Goal: Information Seeking & Learning: Learn about a topic

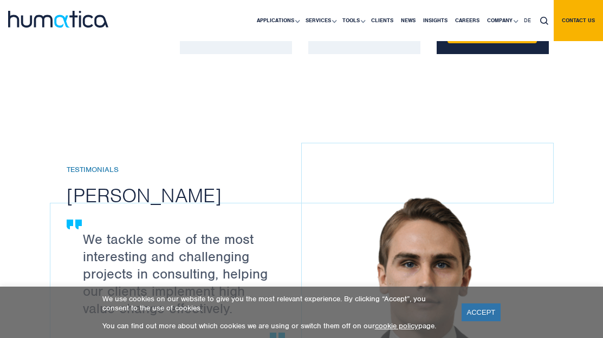
scroll to position [1236, 0]
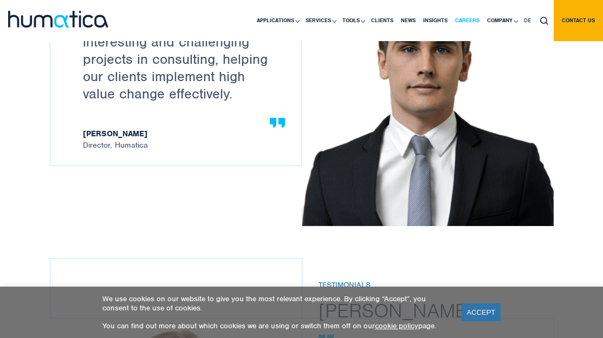
click at [466, 21] on link "Careers" at bounding box center [467, 20] width 32 height 41
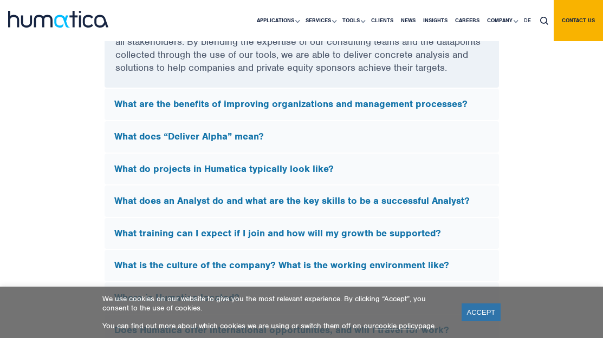
scroll to position [3059, 0]
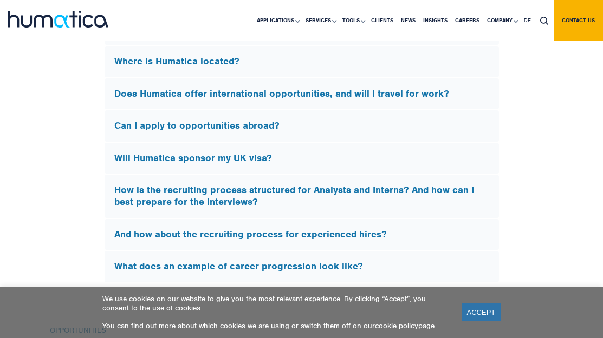
click at [388, 218] on div "How is the recruiting process structured for Analysts and Interns? And how can …" at bounding box center [302, 196] width 394 height 43
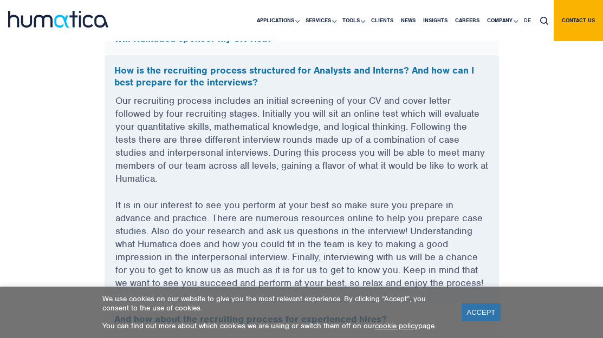
scroll to position [3226, 0]
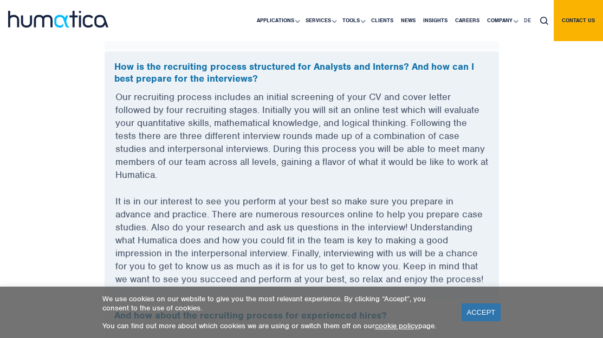
click at [476, 314] on link "ACCEPT" at bounding box center [481, 313] width 40 height 18
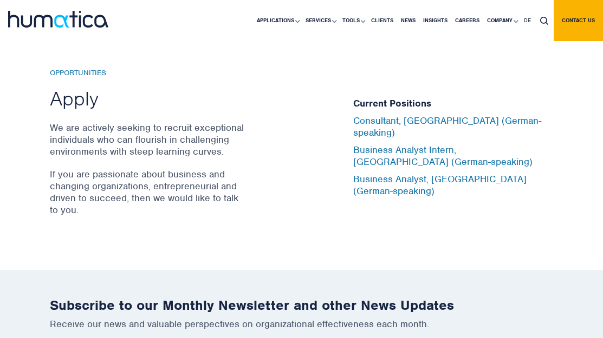
scroll to position [3566, 0]
